Goal: Task Accomplishment & Management: Use online tool/utility

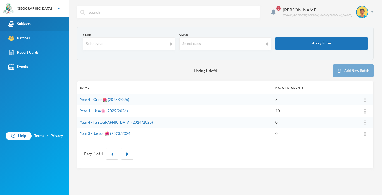
click at [20, 22] on div "Subjects" at bounding box center [19, 24] width 22 height 6
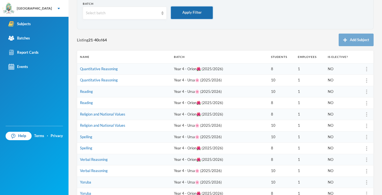
scroll to position [37, 0]
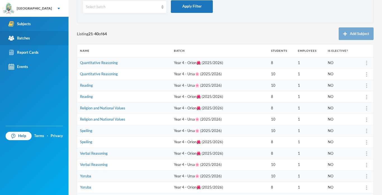
click at [24, 41] on div "Batches" at bounding box center [19, 38] width 22 height 6
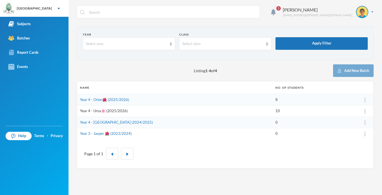
click at [108, 111] on link "Year 4 - Ursa🌸 (2025/2026)" at bounding box center [104, 111] width 48 height 4
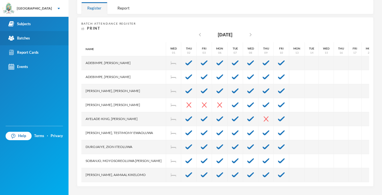
click at [23, 41] on div "Batches" at bounding box center [19, 38] width 22 height 6
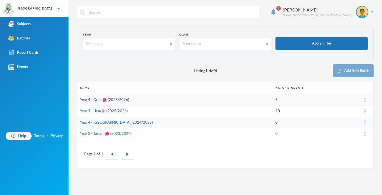
click at [98, 101] on link "Year 4 - Orion🌺 (2025/2026)" at bounding box center [104, 99] width 49 height 4
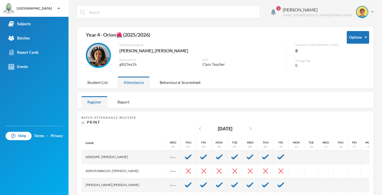
scroll to position [94, 0]
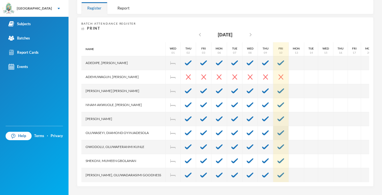
click at [278, 134] on img at bounding box center [281, 132] width 7 height 5
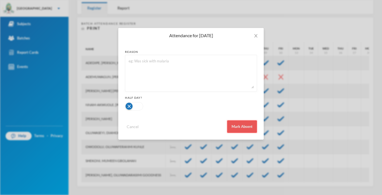
click at [238, 124] on button "Mark Absent" at bounding box center [242, 126] width 30 height 13
